Goal: Go to known website: Access a specific website the user already knows

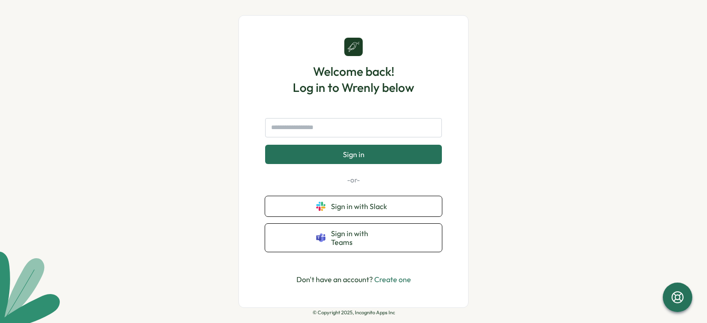
click at [388, 163] on button "Sign in" at bounding box center [353, 154] width 177 height 19
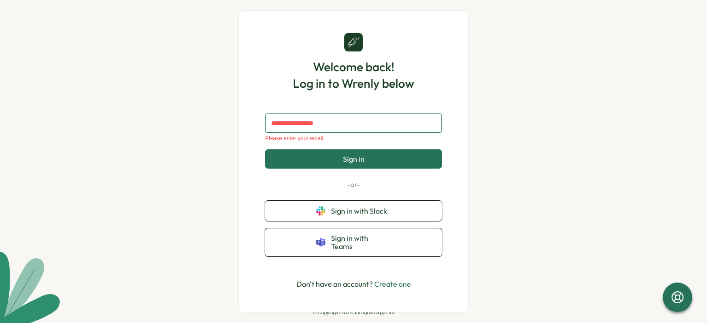
click at [351, 122] on input "text" at bounding box center [353, 123] width 177 height 19
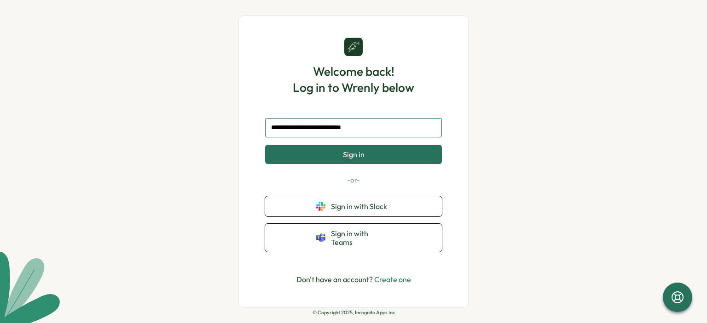
type input "**********"
click at [366, 159] on button "Sign in" at bounding box center [353, 154] width 177 height 19
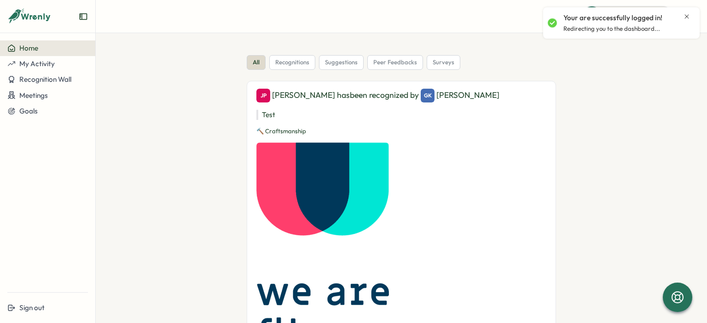
click at [683, 16] on icon "Close notification" at bounding box center [686, 16] width 7 height 7
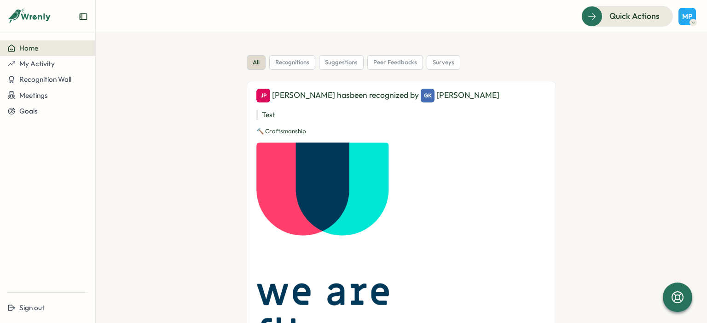
click at [692, 23] on icon at bounding box center [692, 22] width 5 height 7
click at [599, 97] on div "all recognitions suggestions peer feedbacks surveys JP Jean has been recognized…" at bounding box center [401, 226] width 506 height 343
